Goal: Answer question/provide support: Share knowledge or assist other users

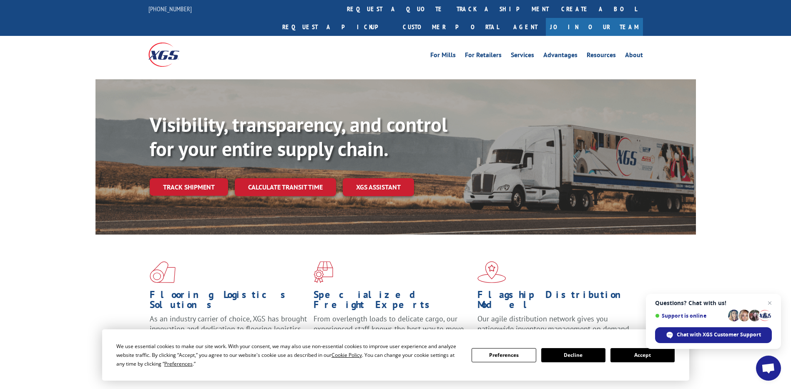
click at [640, 355] on button "Accept" at bounding box center [643, 355] width 64 height 14
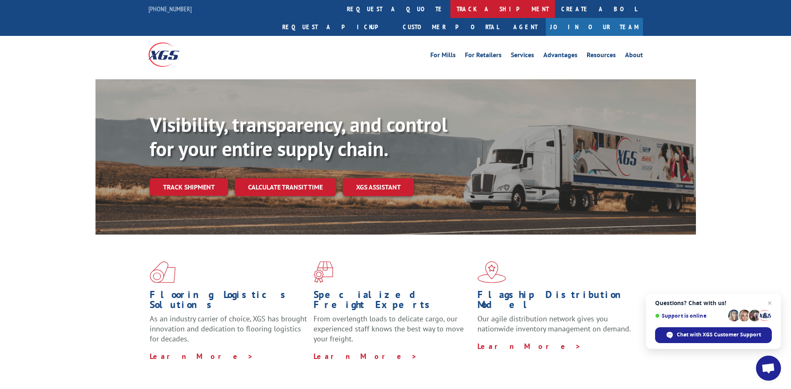
click at [451, 11] on link "track a shipment" at bounding box center [503, 9] width 105 height 18
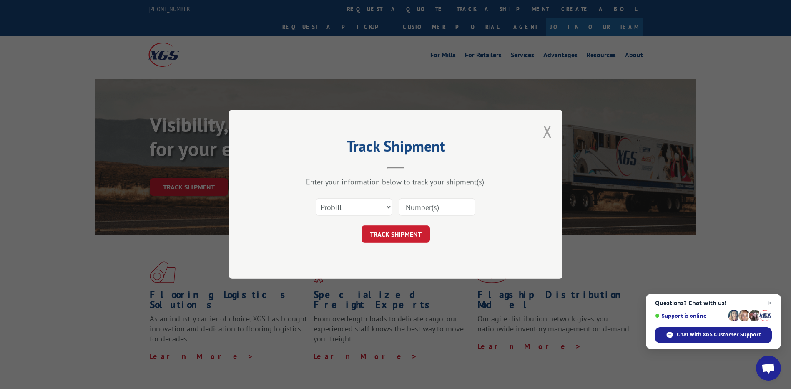
click at [550, 133] on button "Close modal" at bounding box center [547, 131] width 9 height 22
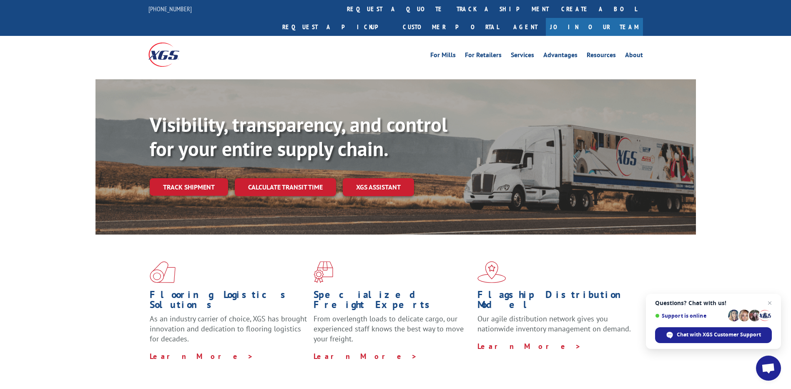
click at [623, 18] on link "Join Our Team" at bounding box center [594, 27] width 97 height 18
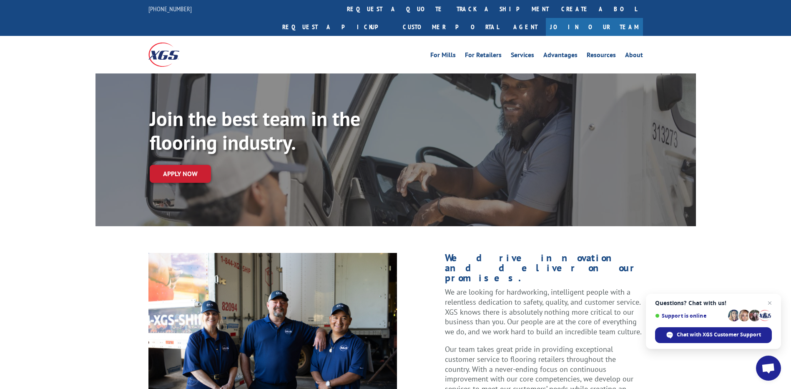
click at [736, 326] on span "Questions? Chat with us! Support is online Chat with XGS Customer Support" at bounding box center [713, 321] width 135 height 55
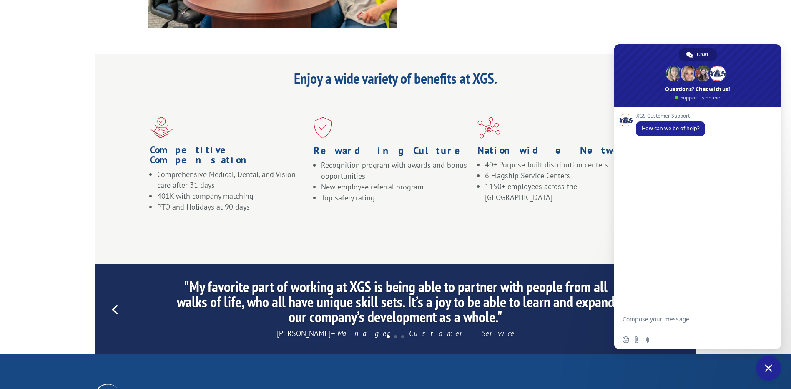
scroll to position [751, 0]
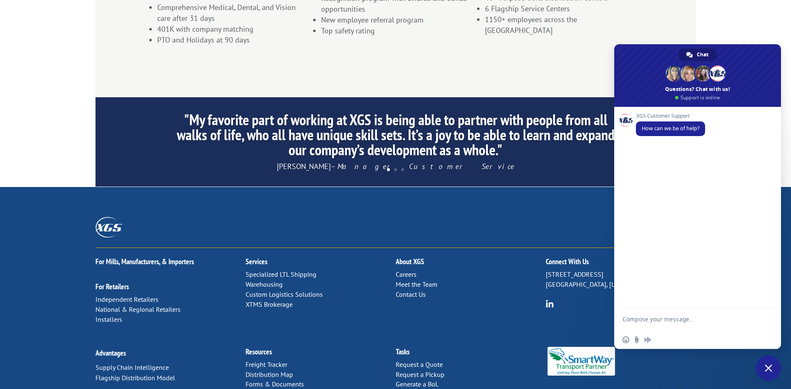
click at [421, 290] on link "Contact Us" at bounding box center [411, 294] width 30 height 8
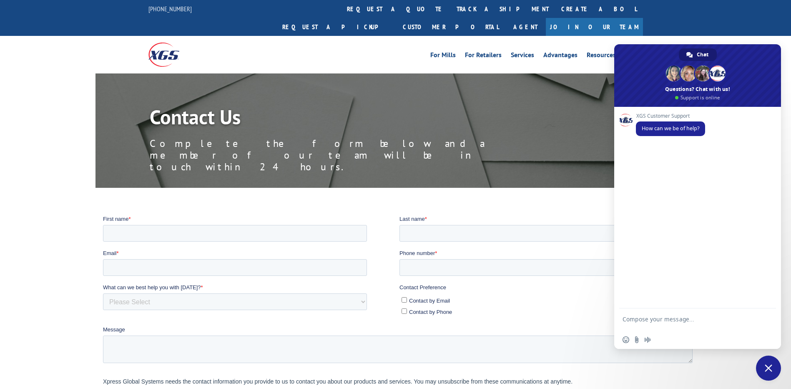
click at [669, 316] on textarea "Compose your message..." at bounding box center [689, 322] width 132 height 15
type textarea "check pickup status for three loads"
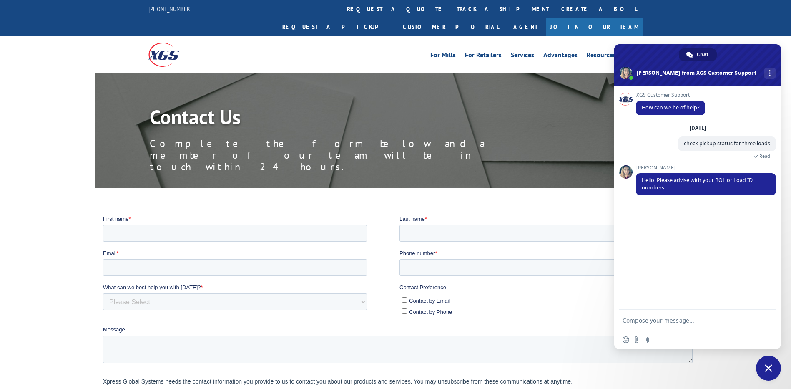
click at [664, 322] on textarea "Compose your message..." at bounding box center [689, 321] width 132 height 8
paste textarea "531046915 530843159 531126693 530959659 530852949"
click at [656, 317] on textarea "531046915 530843159 531126693 530959659 530852949" at bounding box center [689, 312] width 132 height 38
type textarea "531046915 531126693 530852949"
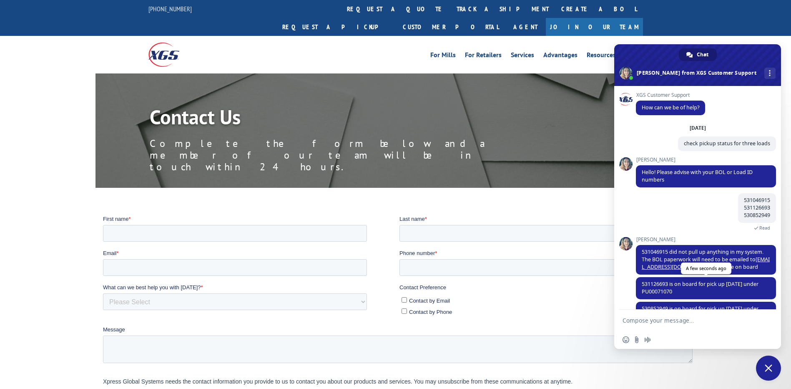
scroll to position [24, 0]
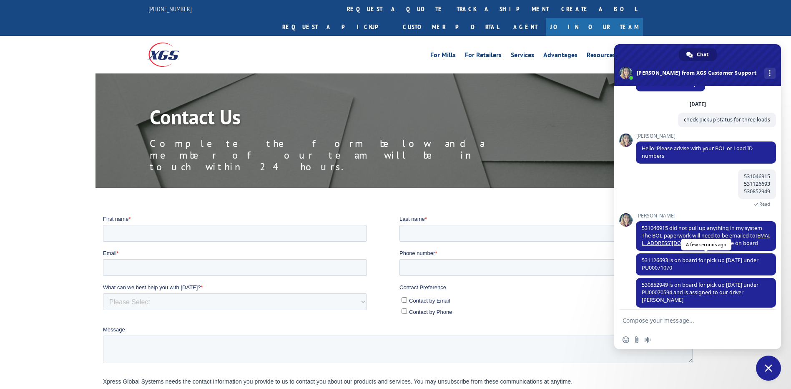
click at [662, 259] on span "531126693 is on board for pick up [DATE] under PU00071070" at bounding box center [700, 264] width 117 height 15
copy span "531126693"
click at [657, 323] on textarea "Compose your message..." at bounding box center [689, 321] width 132 height 8
paste textarea "531126693"
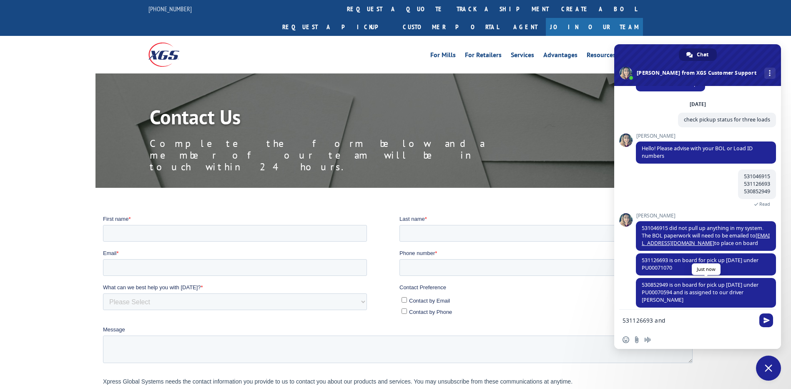
click at [655, 283] on span "530852949 is on board for pick up [DATE] under PU00070594 and is assigned to ou…" at bounding box center [700, 292] width 117 height 22
copy span "530852949"
click at [688, 324] on form "531126693 and" at bounding box center [689, 321] width 132 height 23
click at [686, 315] on form "531126693 and" at bounding box center [689, 321] width 132 height 23
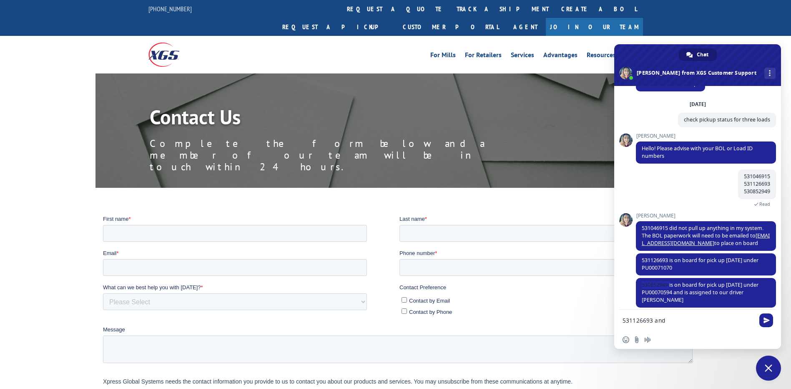
click at [685, 315] on form "531126693 and" at bounding box center [689, 321] width 132 height 23
click at [676, 320] on textarea "531126693 and" at bounding box center [689, 321] width 132 height 8
paste textarea "530852949"
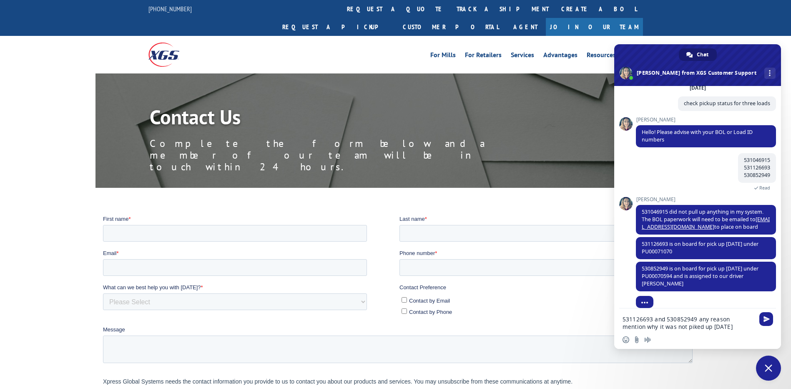
type textarea "531126693 and 530852949 any reason mention why it was not picked up [DATE]"
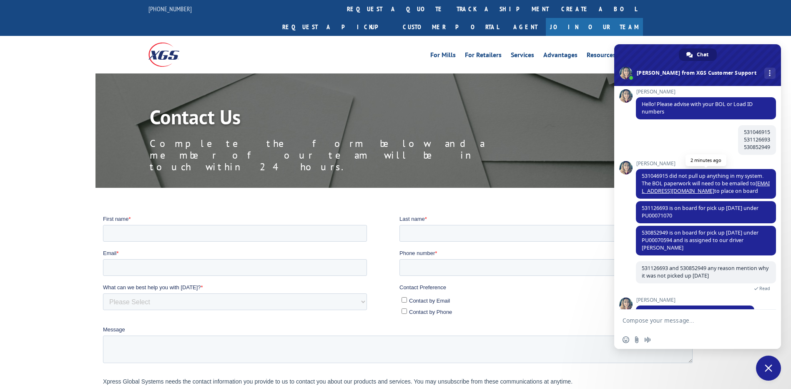
scroll to position [81, 0]
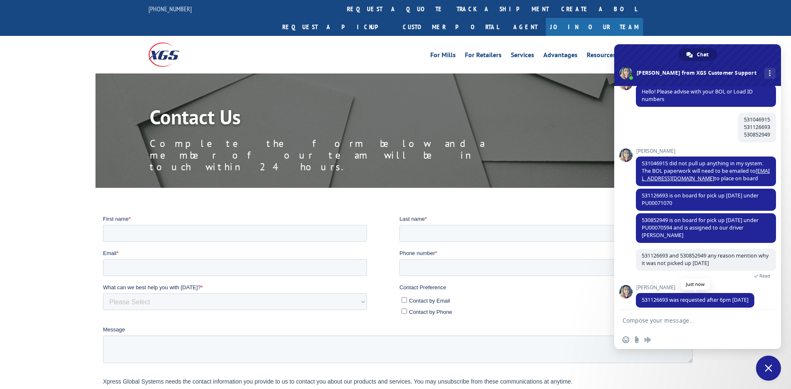
drag, startPoint x: 761, startPoint y: 292, endPoint x: 682, endPoint y: 293, distance: 78.9
click at [682, 293] on span "531126693 was requested after 6pm [DATE]" at bounding box center [695, 300] width 118 height 15
copy span "requested after 6pm [DATE]"
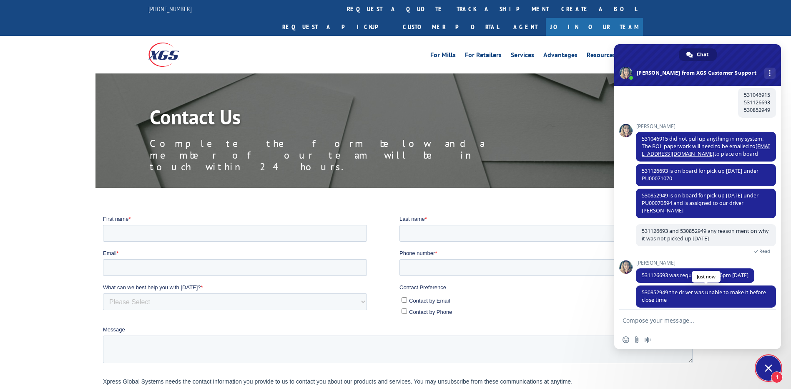
click at [691, 291] on span "530852949 the driver was unable to make it before close time" at bounding box center [706, 296] width 140 height 22
drag, startPoint x: 682, startPoint y: 291, endPoint x: 678, endPoint y: 283, distance: 8.8
click at [678, 285] on span "530852949 the driver was unable to make it before close time" at bounding box center [706, 296] width 140 height 22
copy span "driver was unable to make it before close time"
click at [659, 203] on span "530852949 is on board for pick up [DATE] under PU00070594 and is assigned to ou…" at bounding box center [700, 203] width 117 height 22
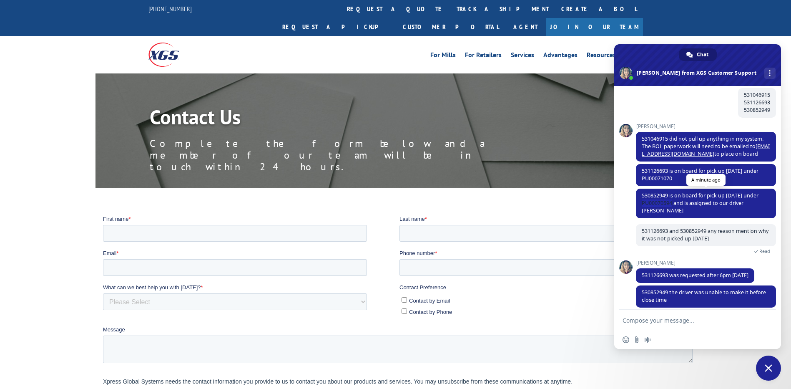
click at [659, 203] on span "530852949 is on board for pick up [DATE] under PU00070594 and is assigned to ou…" at bounding box center [700, 203] width 117 height 22
copy span "PU00070594"
click at [656, 178] on span "531126693 is on board for pick up [DATE] under PU00071070" at bounding box center [700, 174] width 117 height 15
copy span "PU00071070"
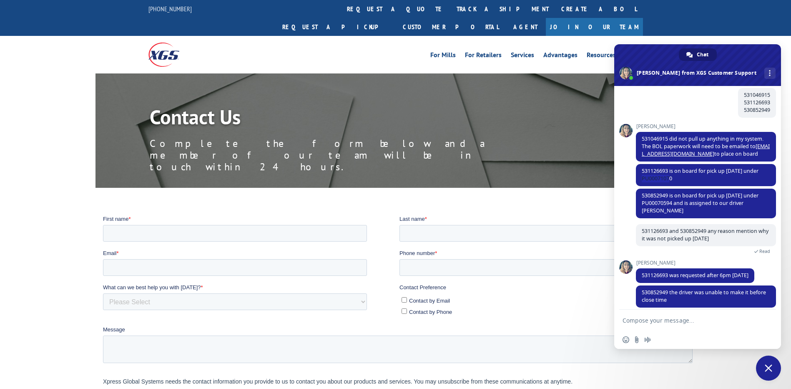
click at [679, 316] on form at bounding box center [689, 321] width 132 height 23
click at [678, 322] on textarea "Compose your message..." at bounding box center [689, 321] width 132 height 8
type textarea "thanks for your help"
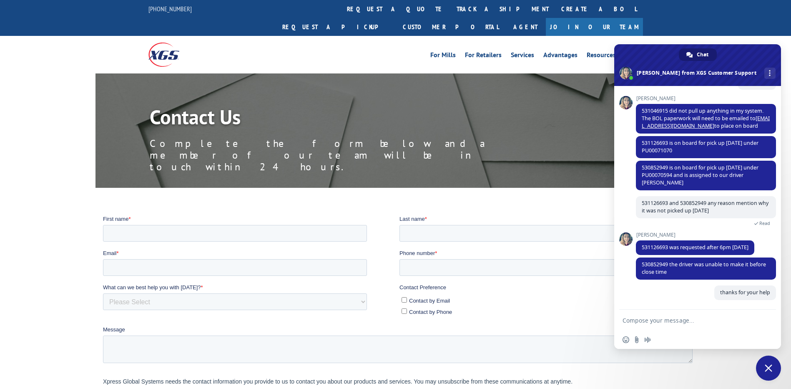
scroll to position [126, 0]
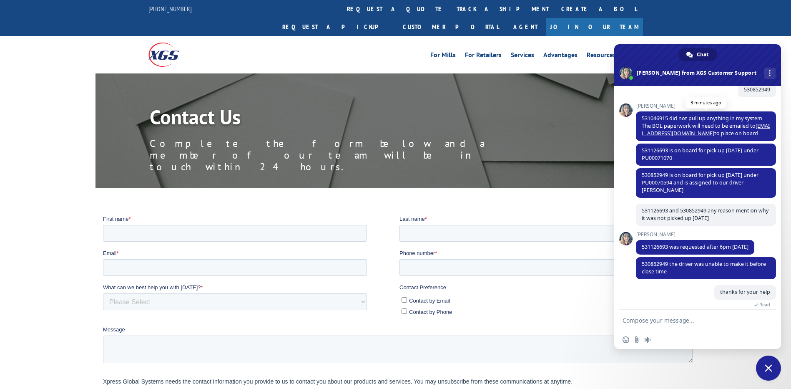
drag, startPoint x: 655, startPoint y: 125, endPoint x: 760, endPoint y: 132, distance: 104.9
click at [760, 132] on span "531046915 did not pull up anything in my system. The BOL paperwork will need to…" at bounding box center [706, 126] width 140 height 30
copy span "The BOL paperwork will need to be emailed to [EMAIL_ADDRESS][DOMAIN_NAME] to pl…"
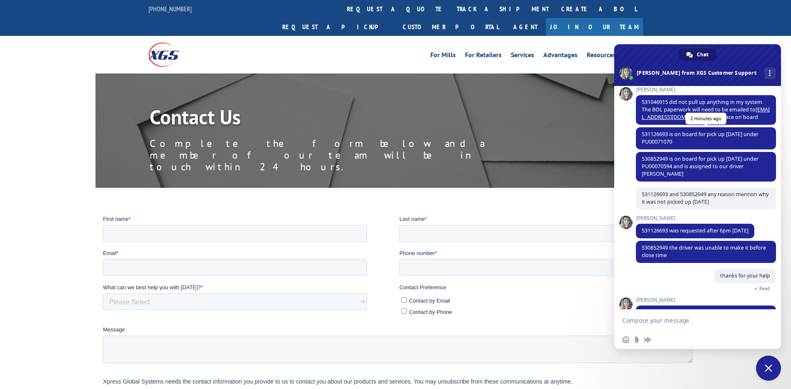
drag, startPoint x: 671, startPoint y: 103, endPoint x: 735, endPoint y: 127, distance: 67.9
click at [735, 127] on div "XGS Customer Support How can we be of help? [DATE] check pickup status for thre…" at bounding box center [706, 58] width 140 height 217
drag, startPoint x: 672, startPoint y: 101, endPoint x: 749, endPoint y: 118, distance: 79.5
click at [749, 118] on span "531046915 did not pull up anything in my system. The BOL paperwork will need to…" at bounding box center [706, 110] width 140 height 30
copy span "did not pull up anything in my system. The BOL paperwork will need to be emaile…"
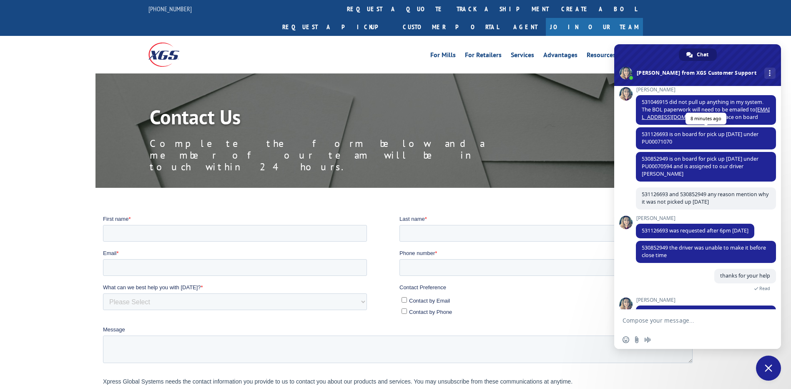
click at [660, 142] on span "531126693 is on board for pick up [DATE] under PU00071070" at bounding box center [700, 138] width 117 height 15
copy span "PU00071070"
